Goal: Information Seeking & Learning: Learn about a topic

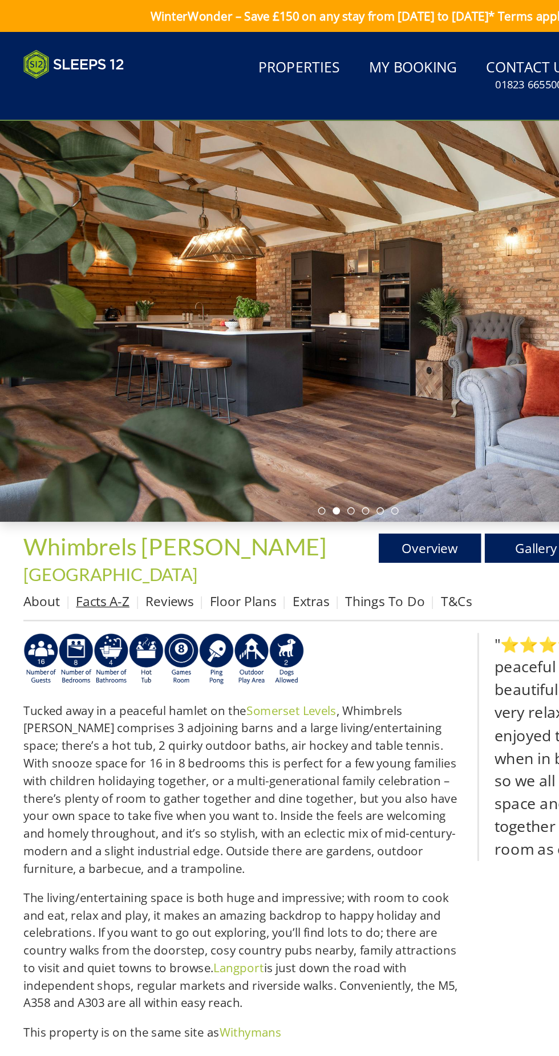
click at [73, 462] on link "Facts A-Z" at bounding box center [80, 469] width 42 height 14
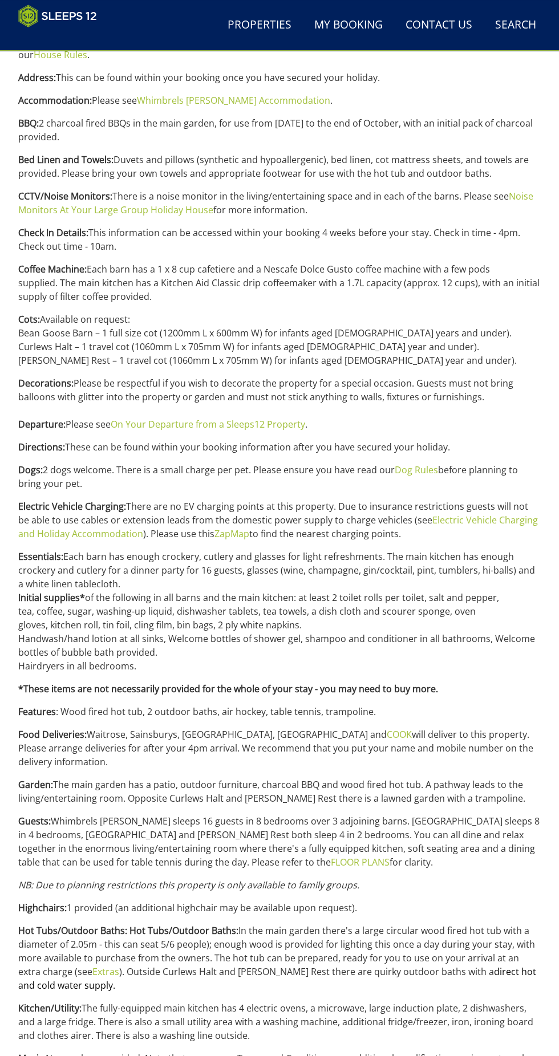
scroll to position [477, 0]
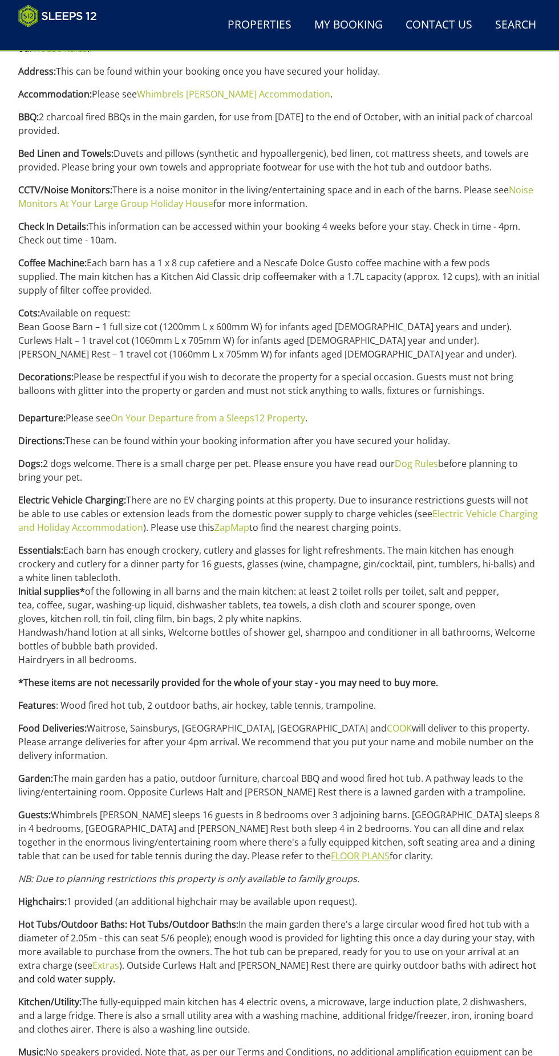
click at [331, 849] on link "FLOOR PLANS" at bounding box center [360, 855] width 59 height 13
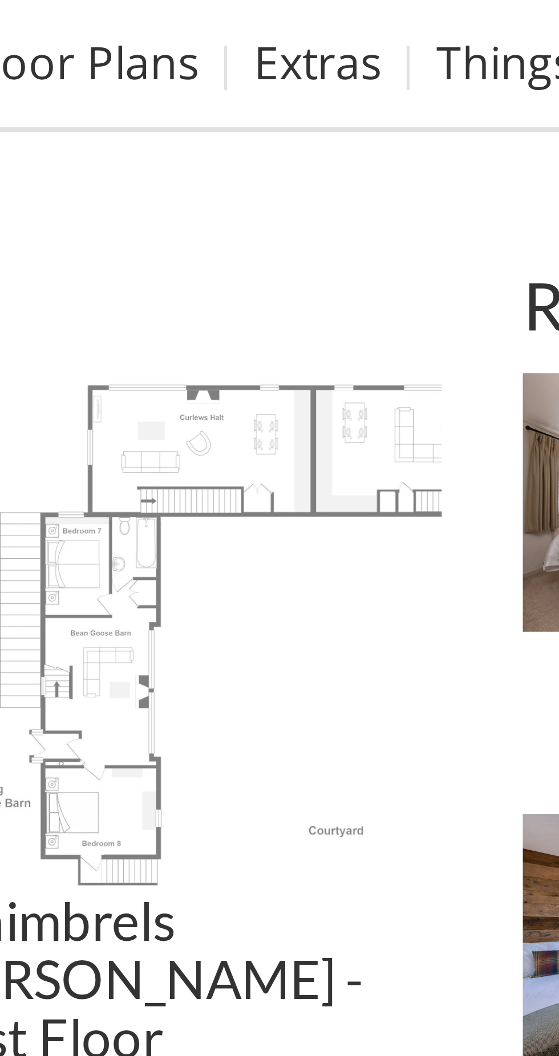
click at [198, 613] on img at bounding box center [211, 597] width 117 height 117
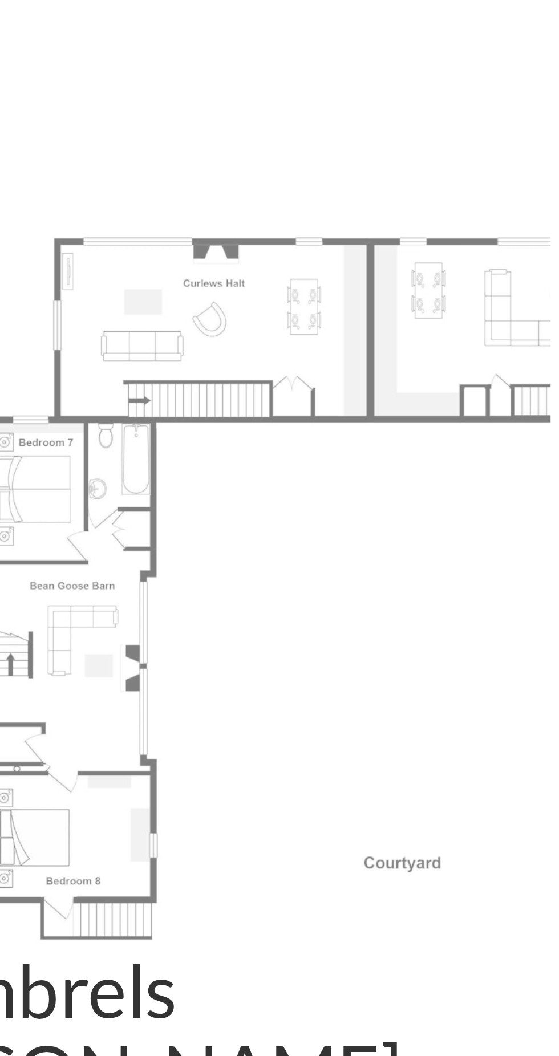
click at [198, 620] on img at bounding box center [211, 597] width 117 height 117
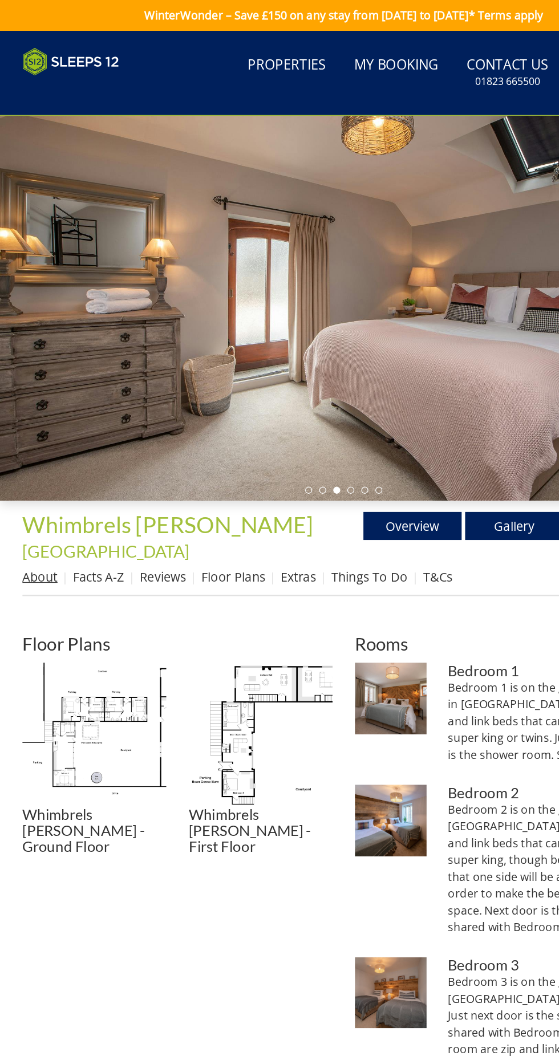
click at [27, 462] on link "About" at bounding box center [32, 469] width 28 height 14
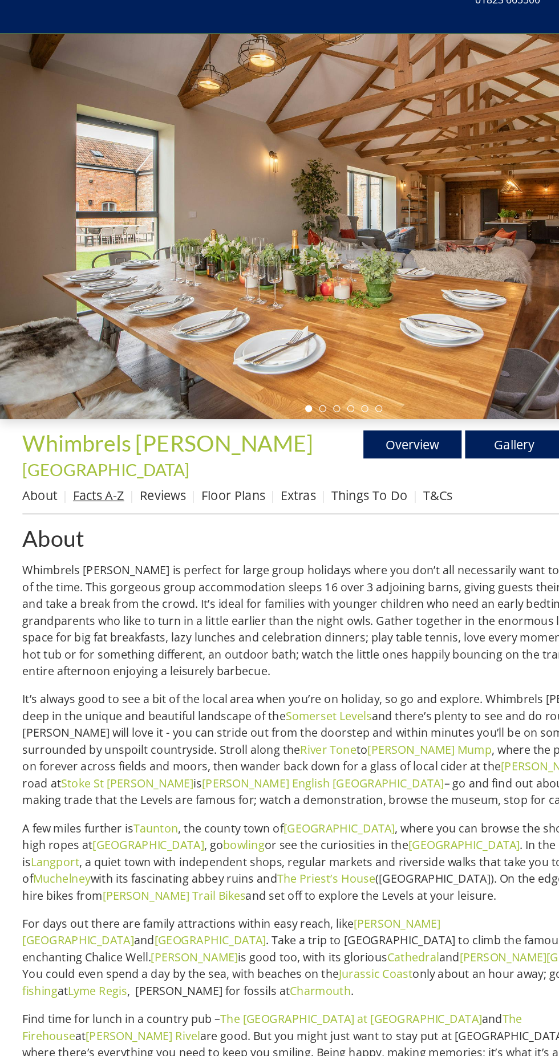
click at [86, 462] on link "Facts A-Z" at bounding box center [80, 469] width 42 height 14
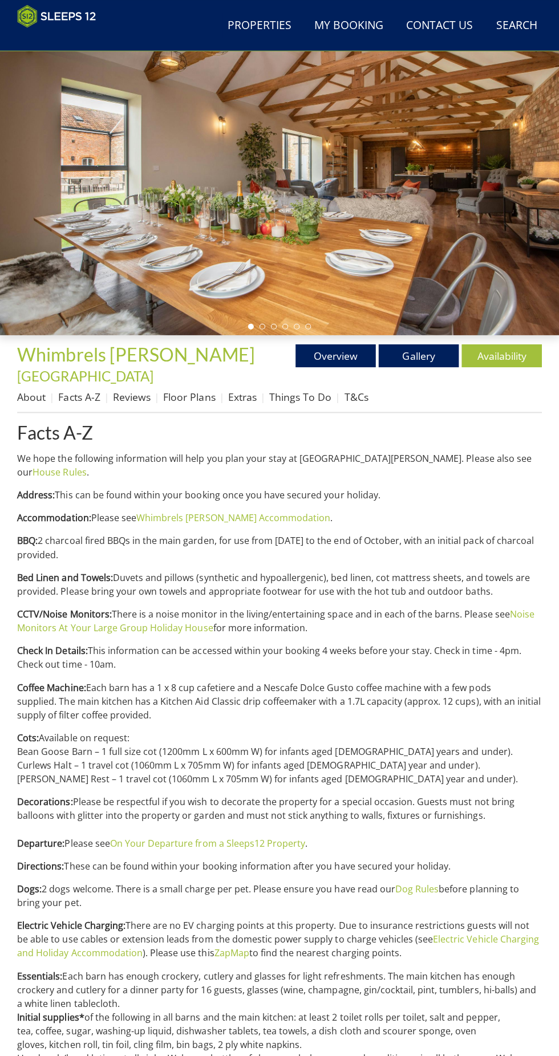
scroll to position [40, 0]
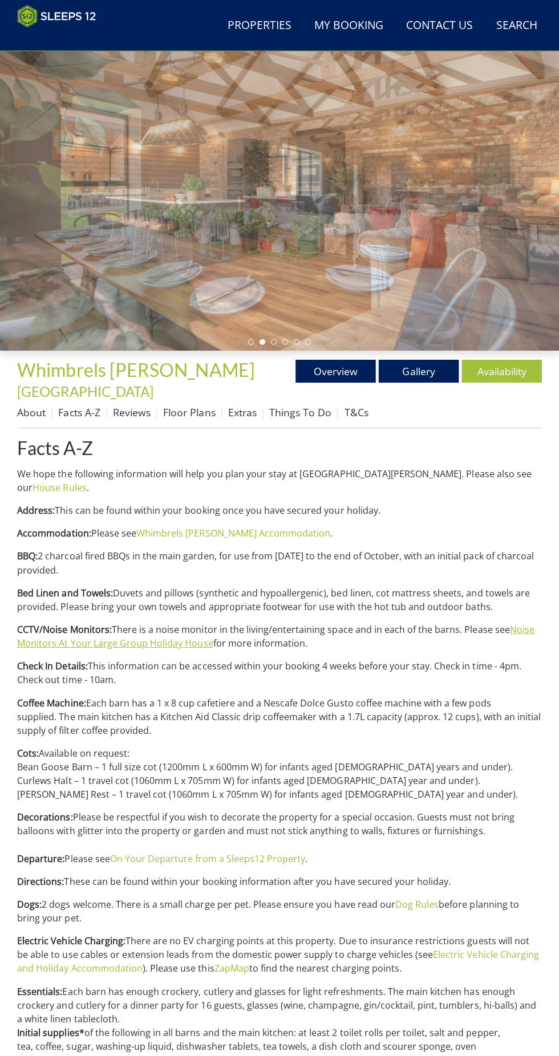
click at [188, 620] on link "Noise Monitors At Your Large Group Holiday House" at bounding box center [275, 633] width 515 height 26
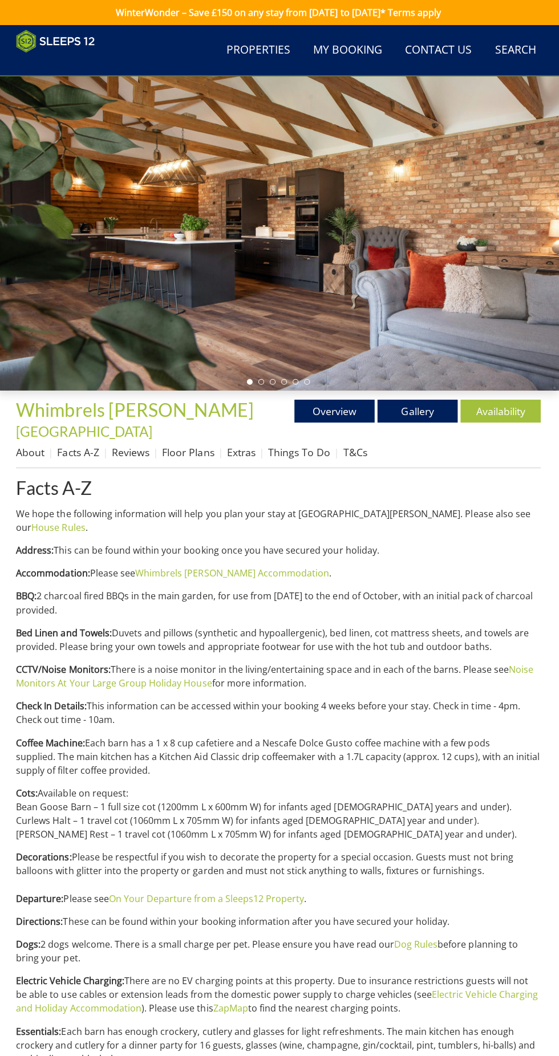
scroll to position [40, 0]
